Goal: Task Accomplishment & Management: Complete application form

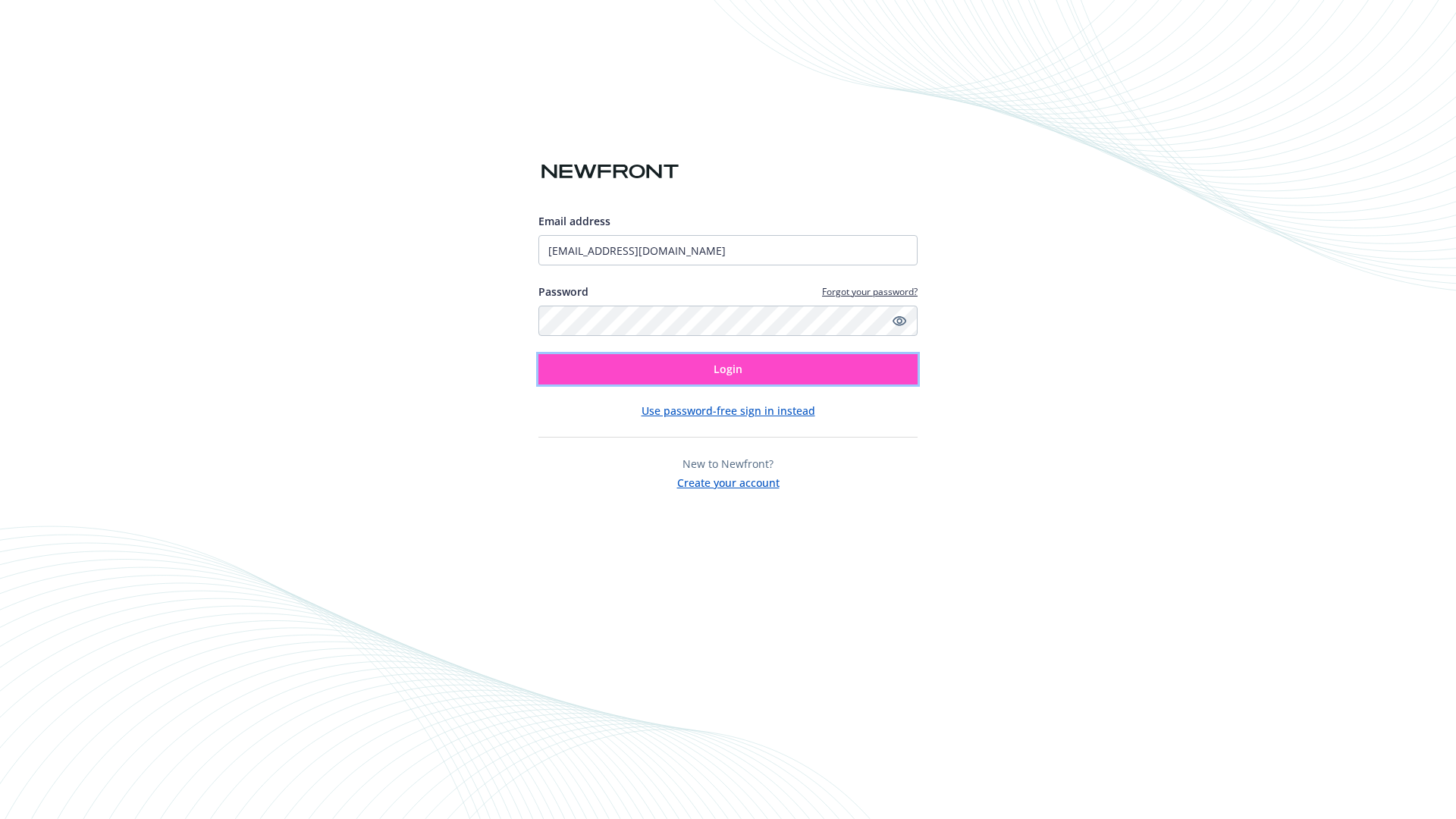
click at [728, 369] on span "Login" at bounding box center [728, 369] width 29 height 14
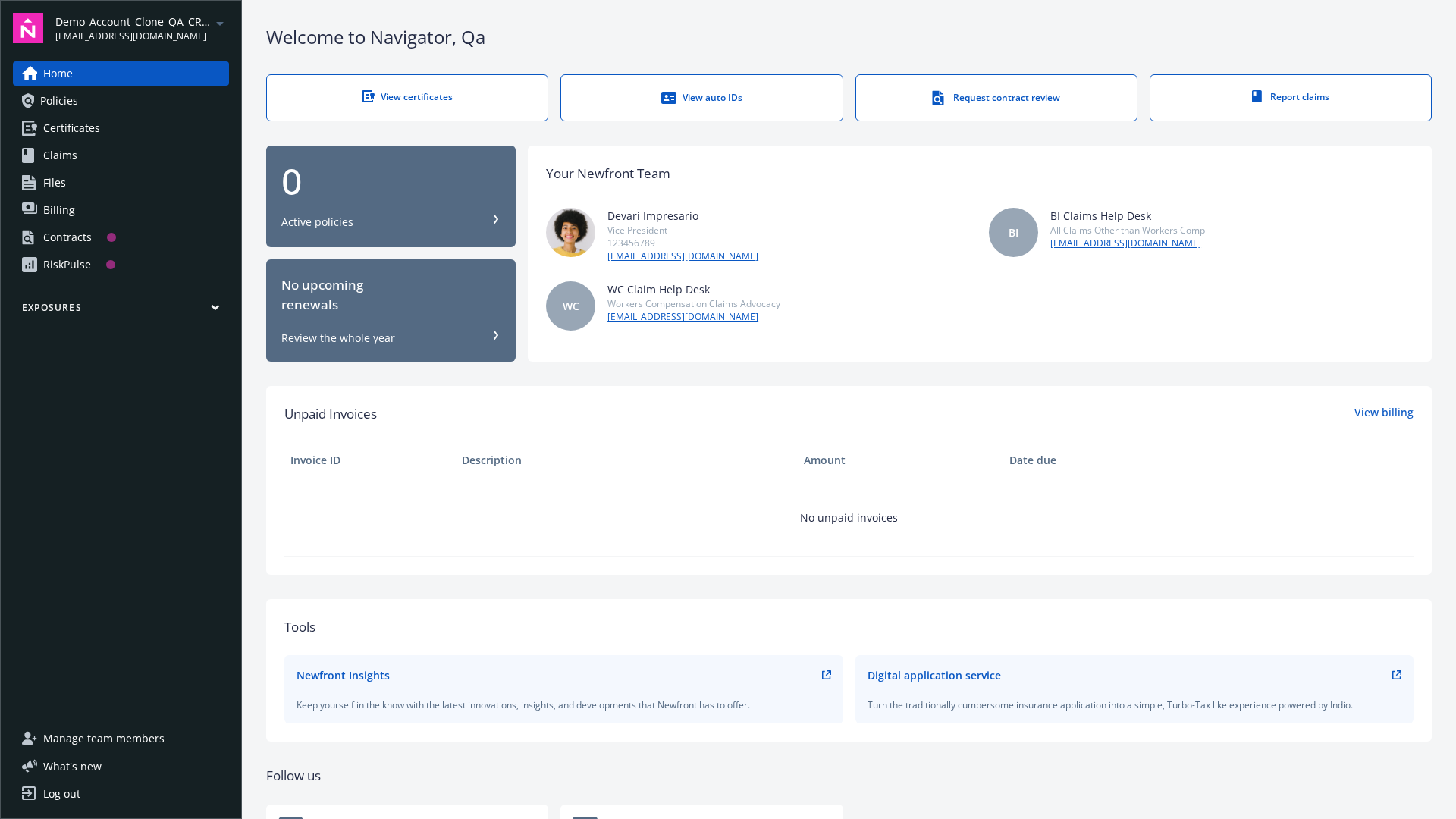
click at [142, 28] on span "Demo_Account_Clone_QA_CR_Tests_Prospect" at bounding box center [133, 21] width 155 height 16
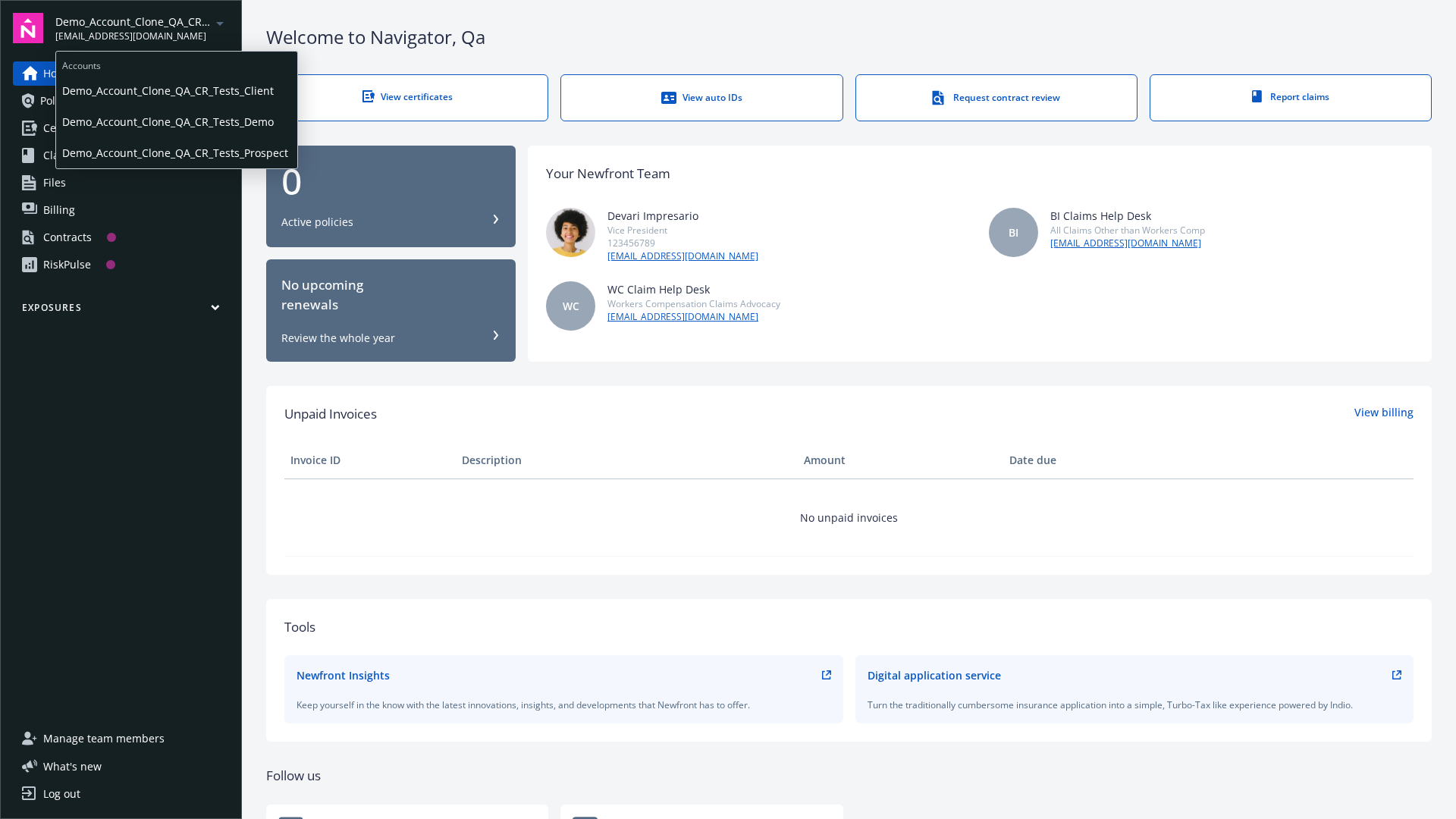
click at [175, 90] on span "Demo_Account_Clone_QA_CR_Tests_Client" at bounding box center [176, 90] width 229 height 31
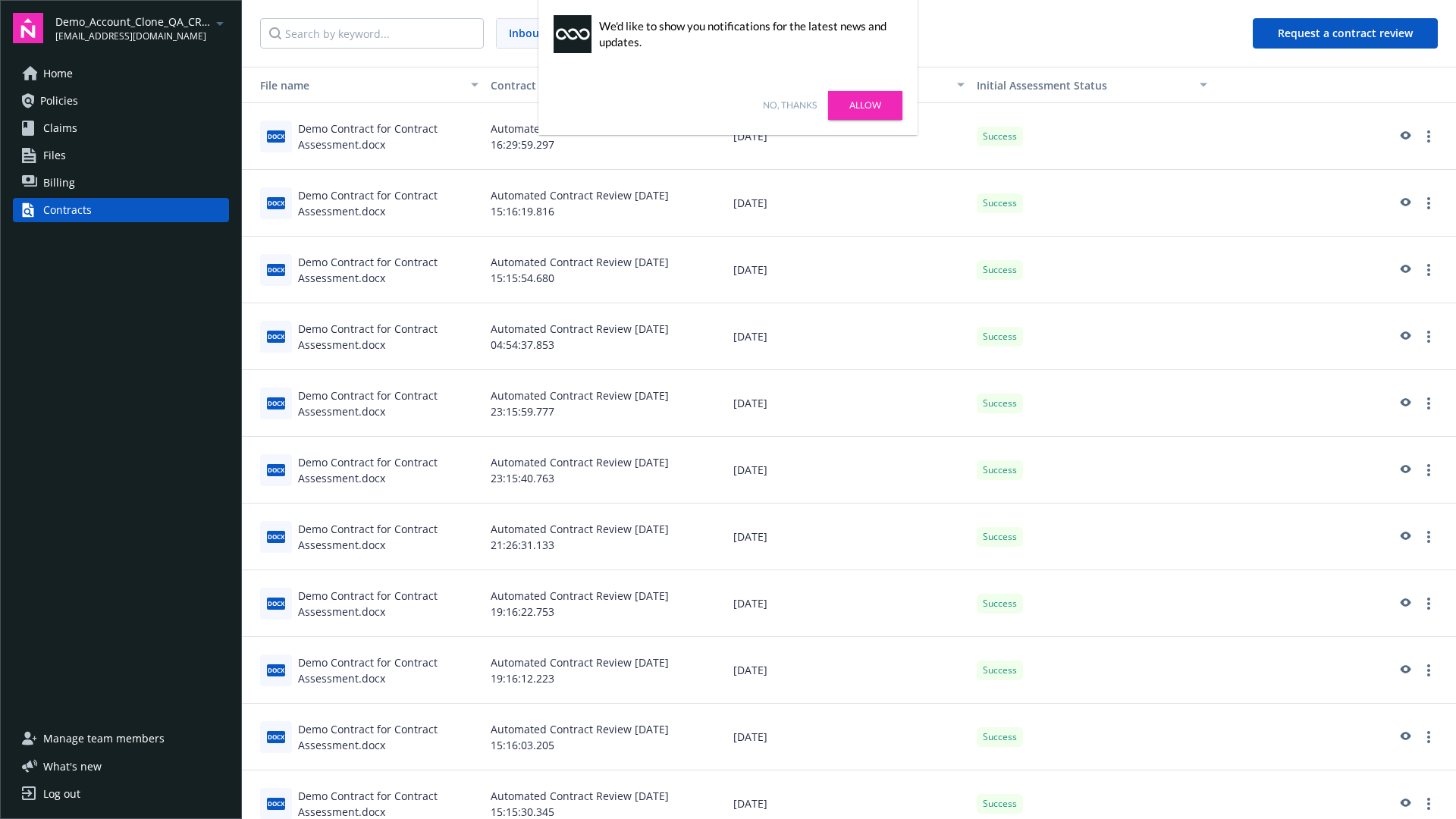
click at [790, 105] on link "No, thanks" at bounding box center [790, 105] width 54 height 13
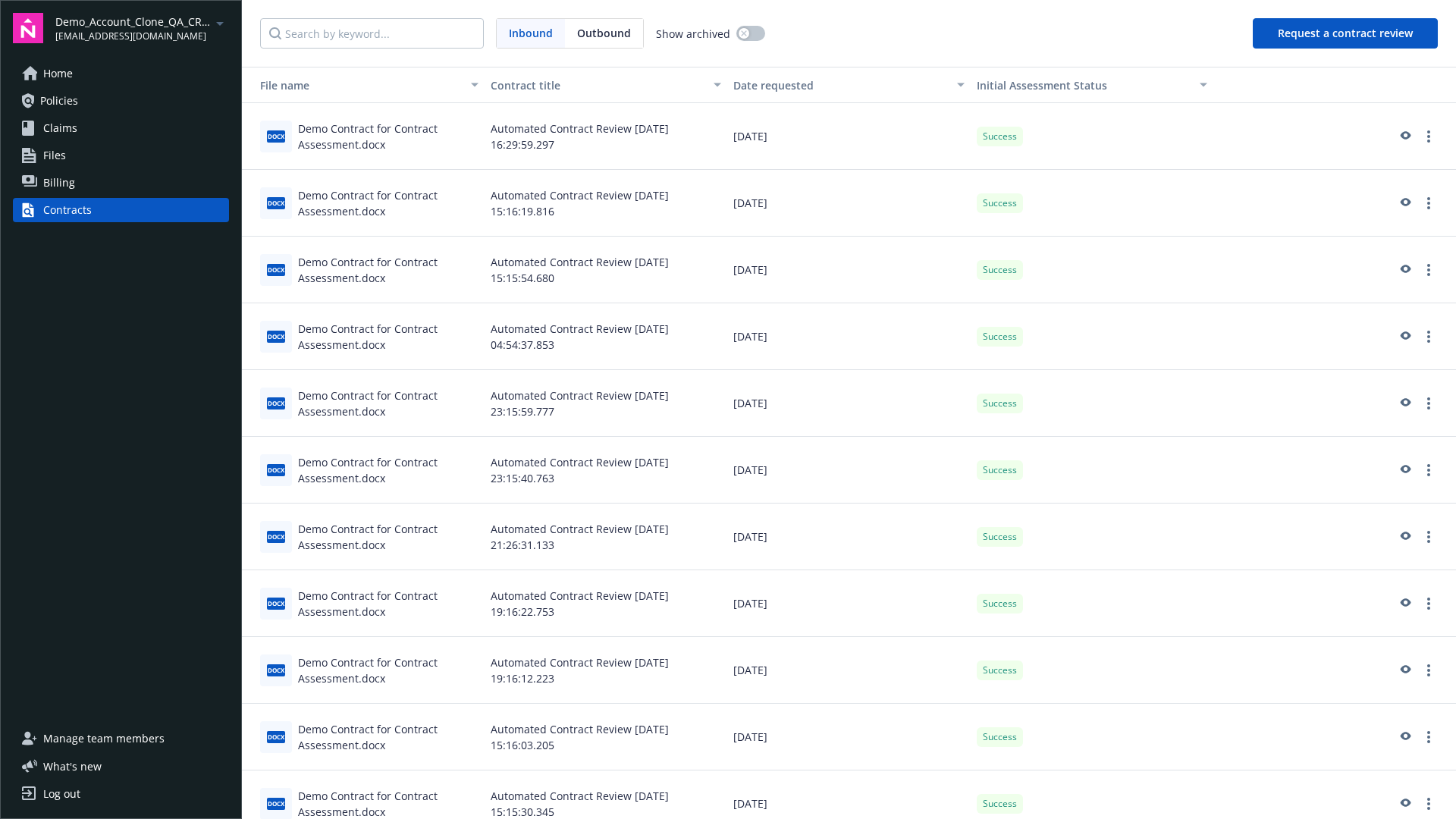
click at [1346, 34] on button "Request a contract review" at bounding box center [1345, 34] width 185 height 30
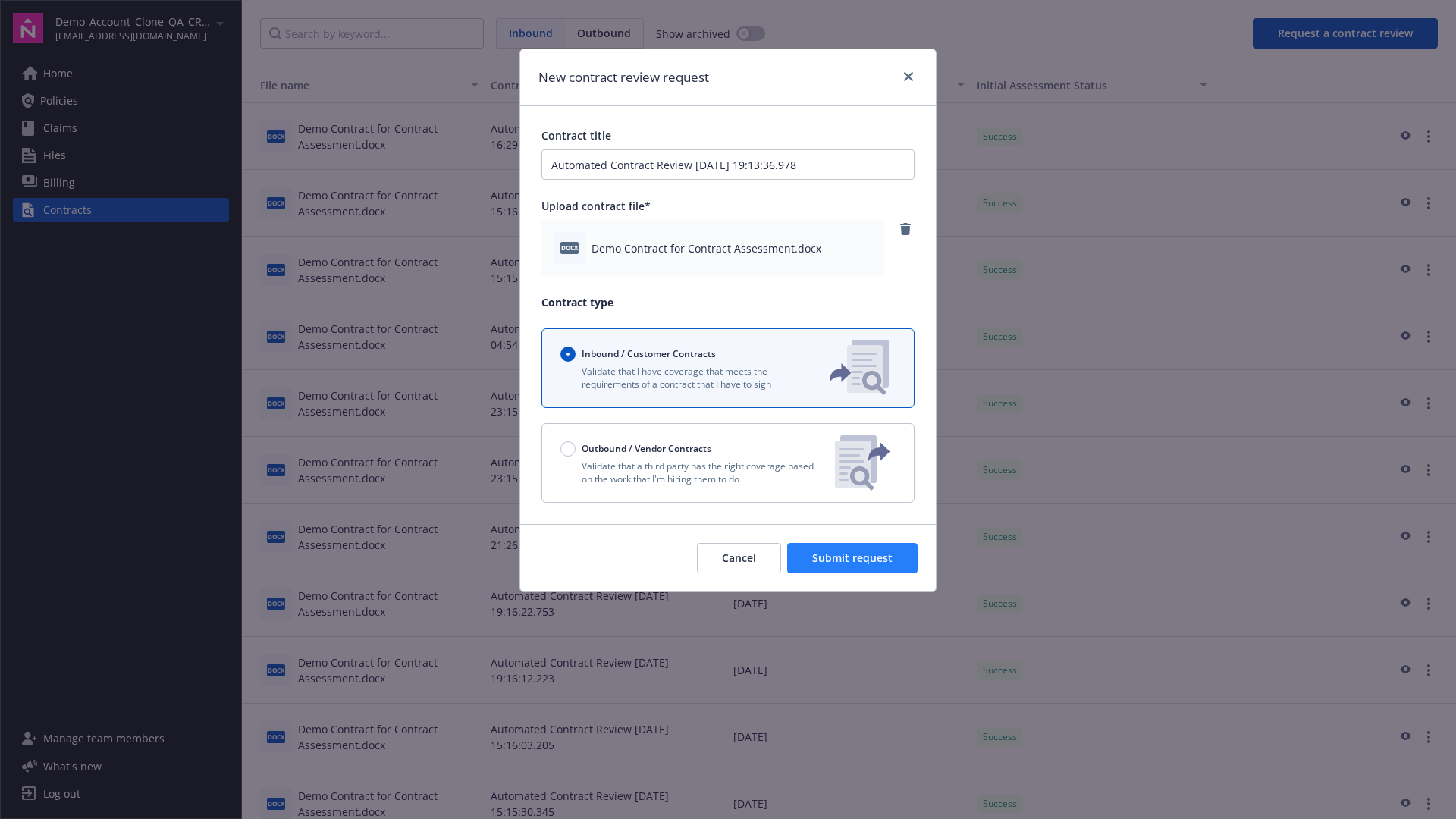
type input "Automated Contract Review [DATE] 19:13:36.978"
click at [853, 558] on span "Submit request" at bounding box center [852, 557] width 80 height 14
